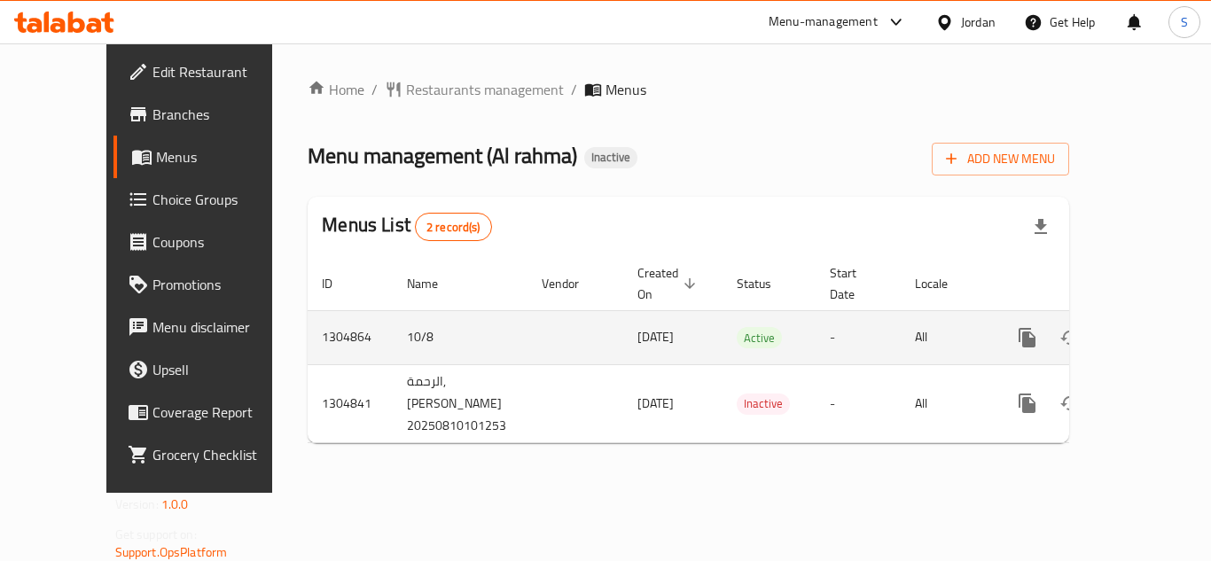
click at [1145, 327] on icon "enhanced table" at bounding box center [1155, 337] width 21 height 21
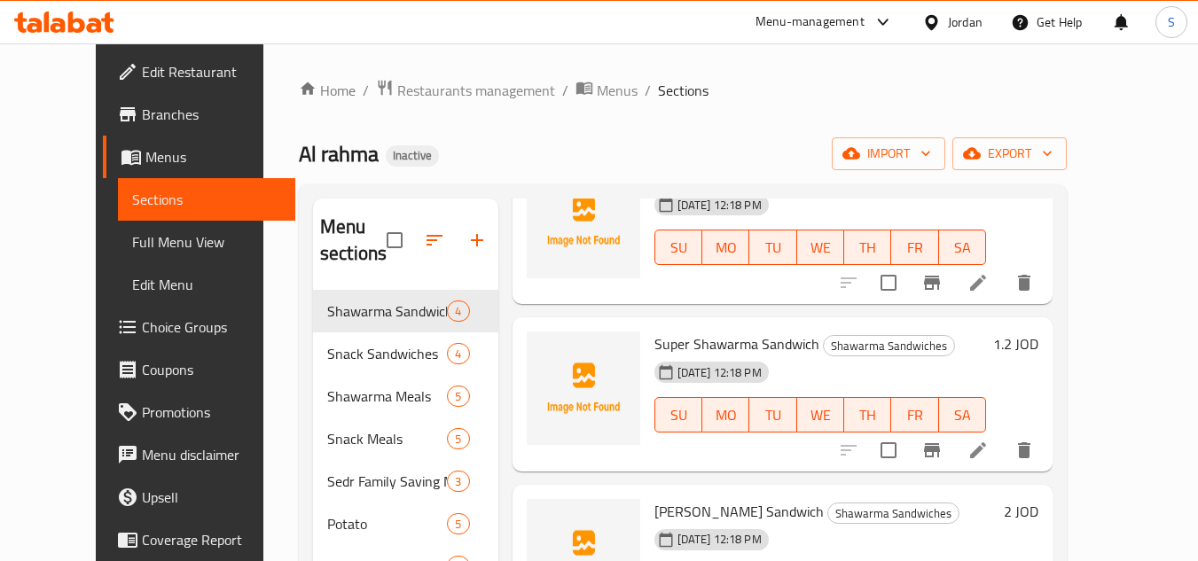
scroll to position [177, 0]
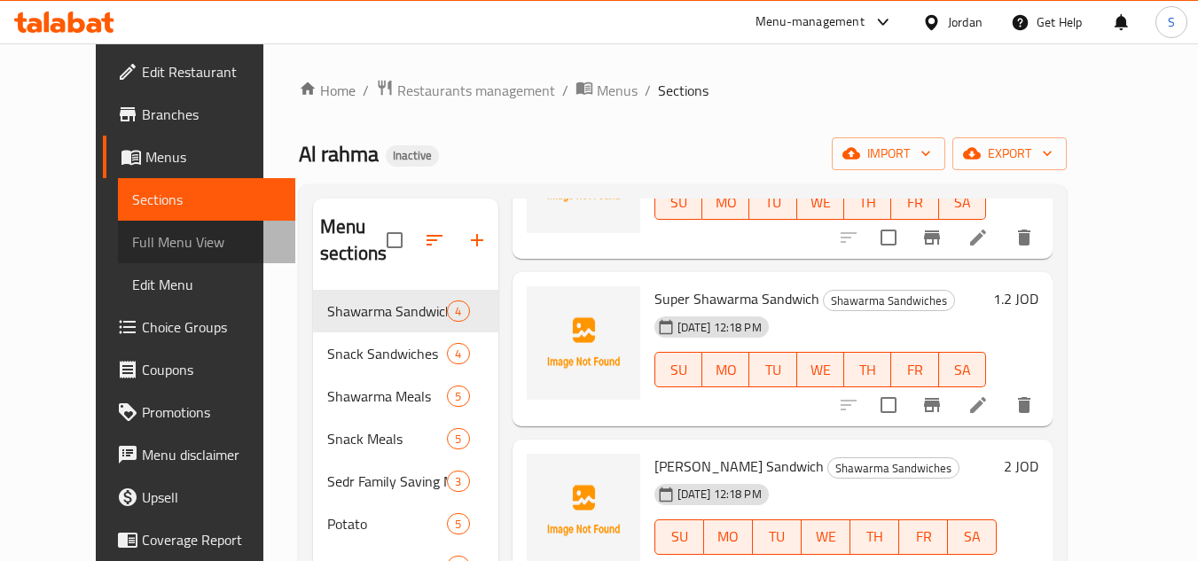
click at [132, 247] on span "Full Menu View" at bounding box center [207, 241] width 150 height 21
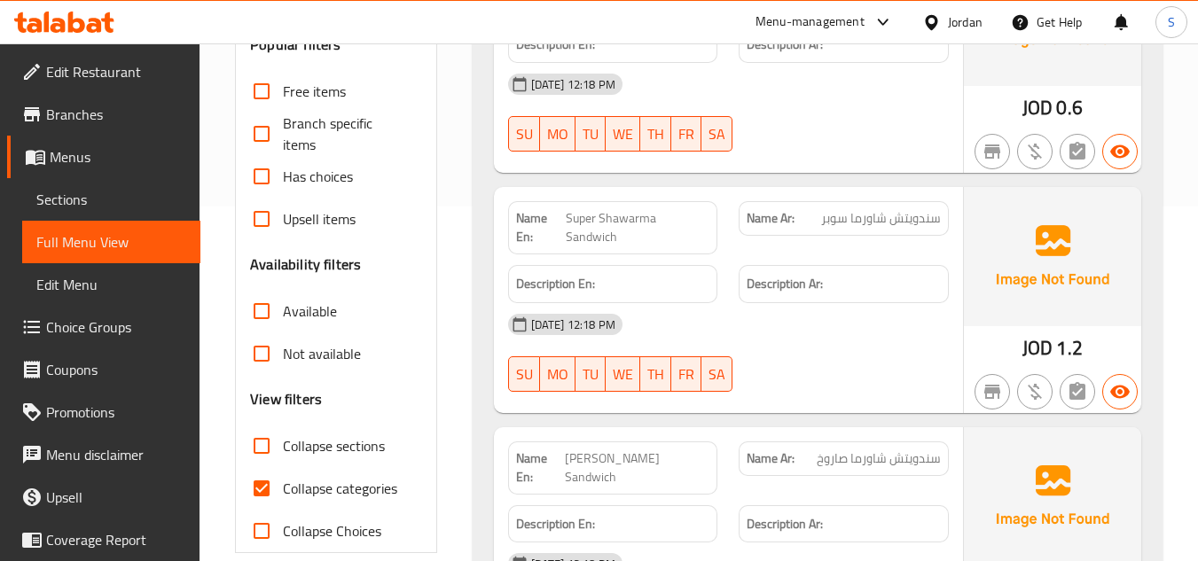
scroll to position [443, 0]
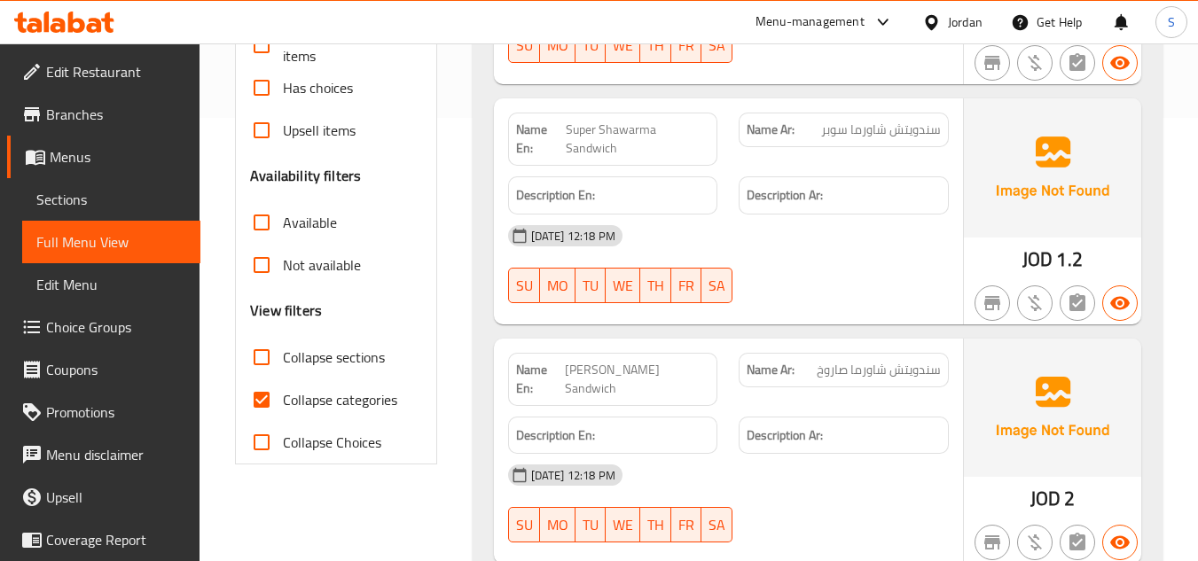
click at [305, 404] on span "Collapse categories" at bounding box center [340, 399] width 114 height 21
click at [283, 404] on input "Collapse categories" at bounding box center [261, 400] width 43 height 43
checkbox input "false"
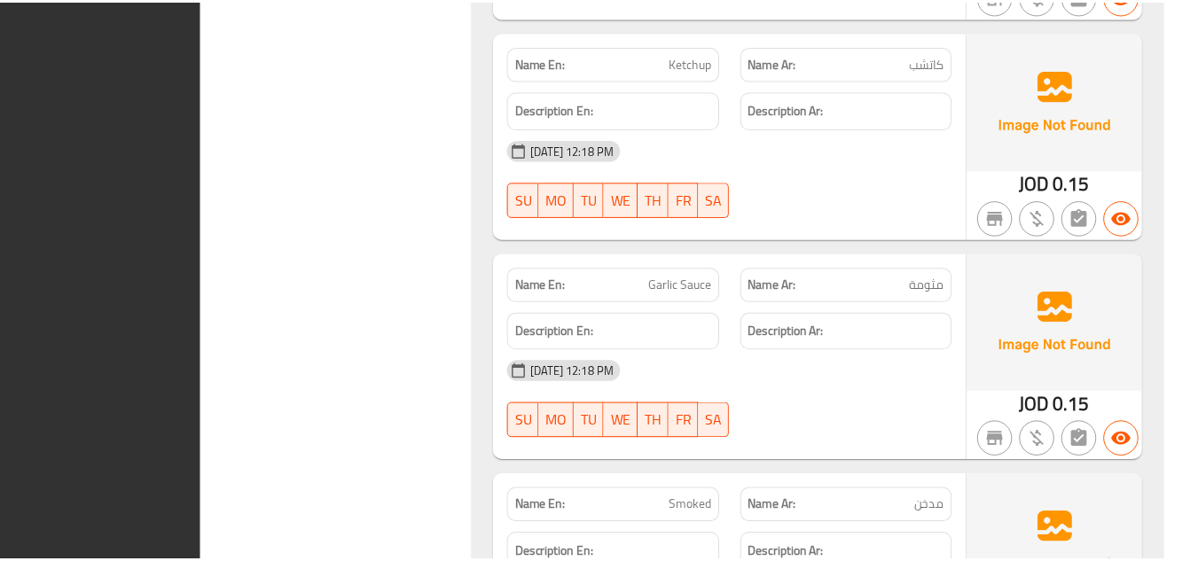
scroll to position [7089, 0]
